Goal: Check status: Check status

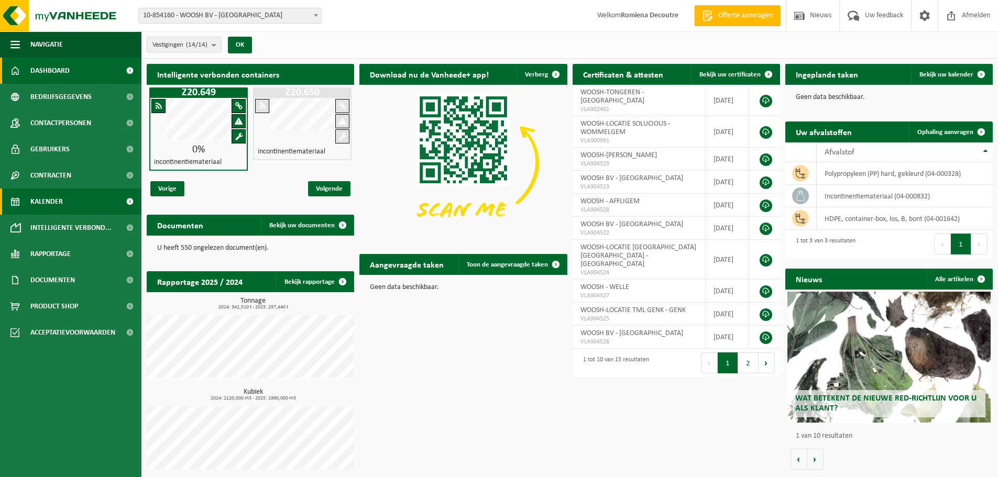
click at [100, 205] on link "Kalender" at bounding box center [70, 202] width 141 height 26
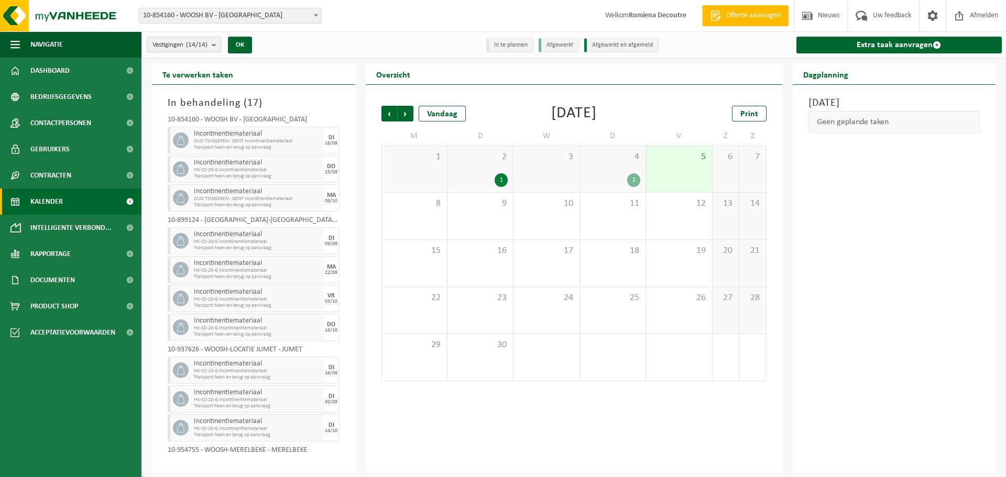
click at [625, 172] on div "4 2" at bounding box center [612, 169] width 65 height 46
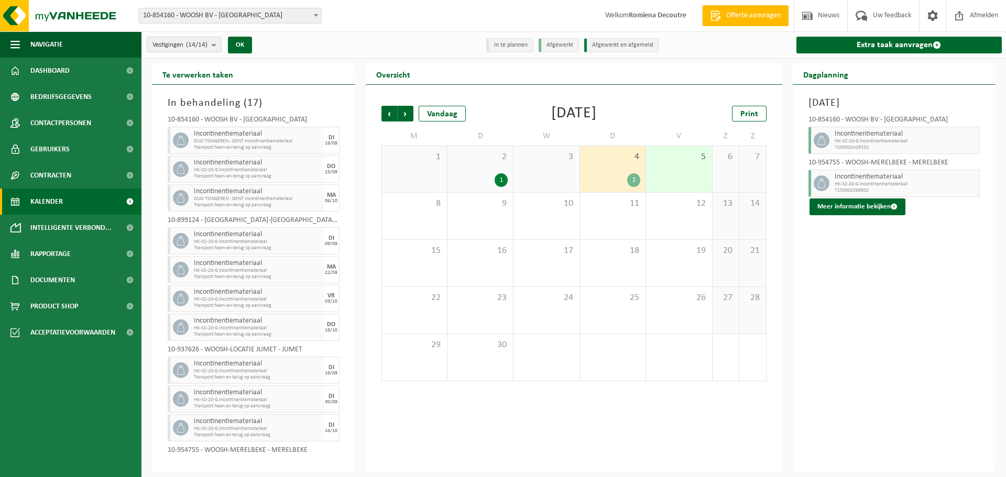
click at [723, 445] on div "Vorige Volgende Vandaag September 2025 Print M D W D V Z Z 1 2 1 3 4 2 5 6 7 8 …" at bounding box center [574, 278] width 416 height 387
